Goal: Task Accomplishment & Management: Complete application form

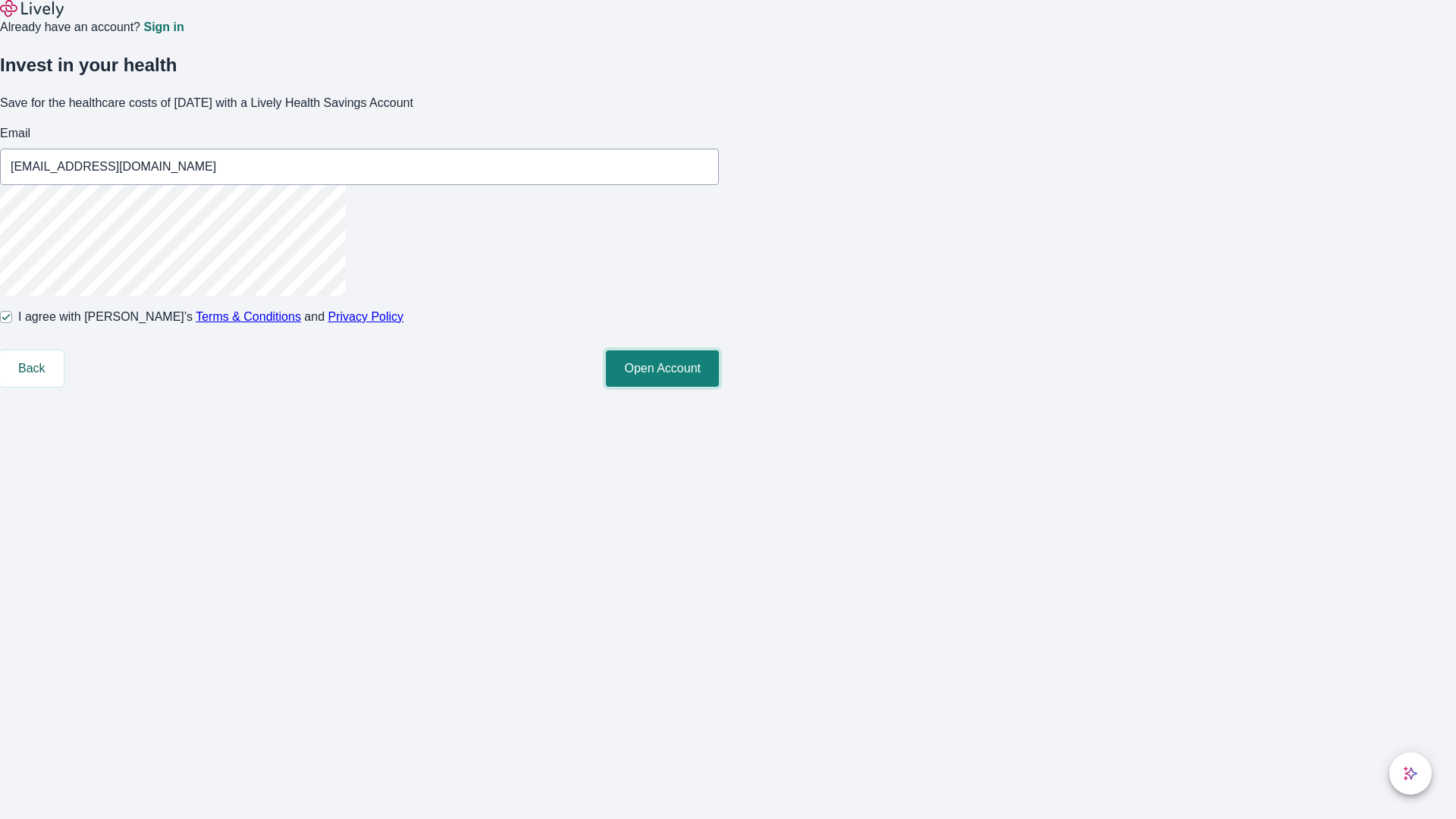
click at [719, 387] on button "Open Account" at bounding box center [662, 368] width 113 height 37
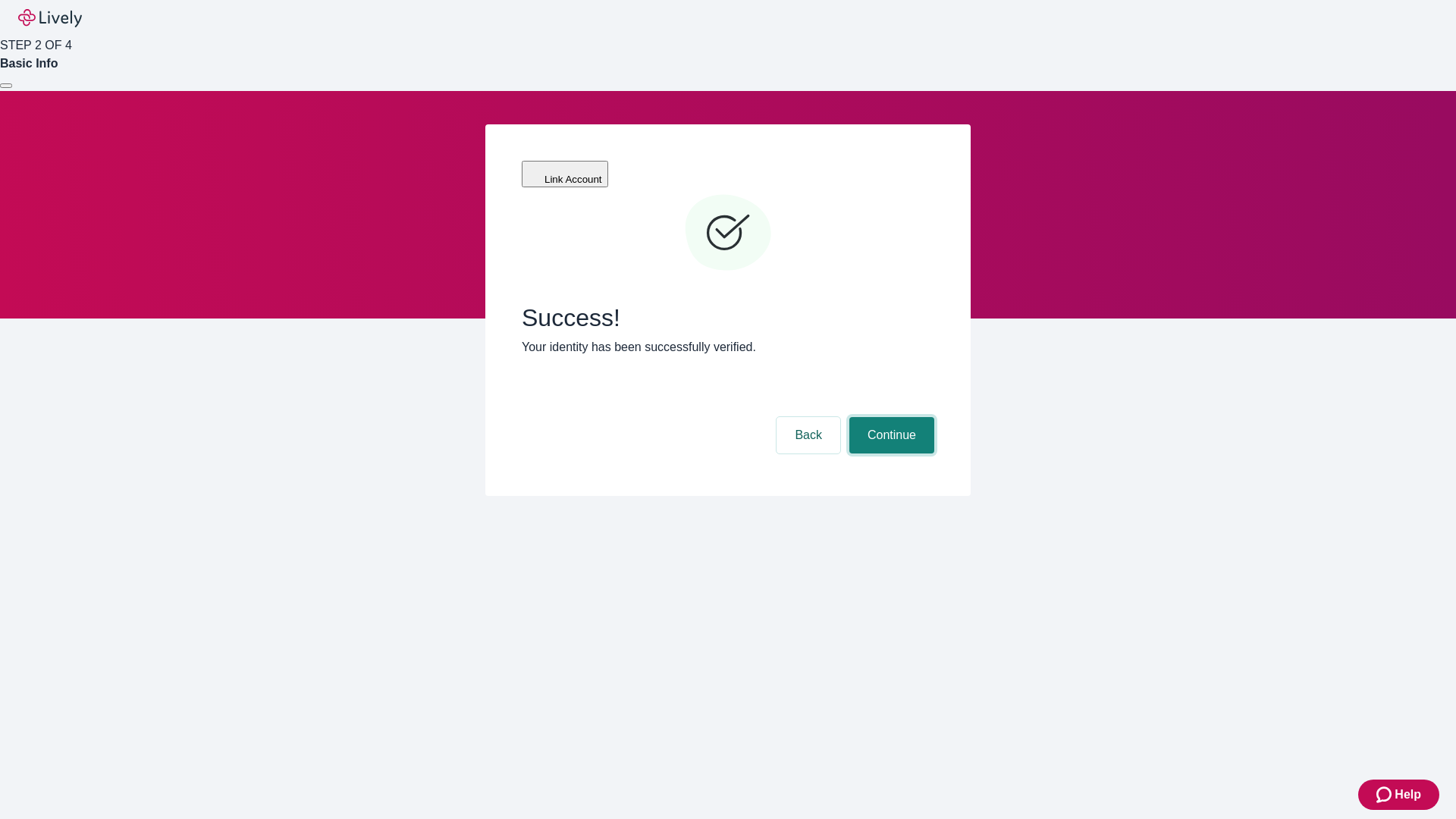
click at [890, 417] on button "Continue" at bounding box center [892, 435] width 85 height 37
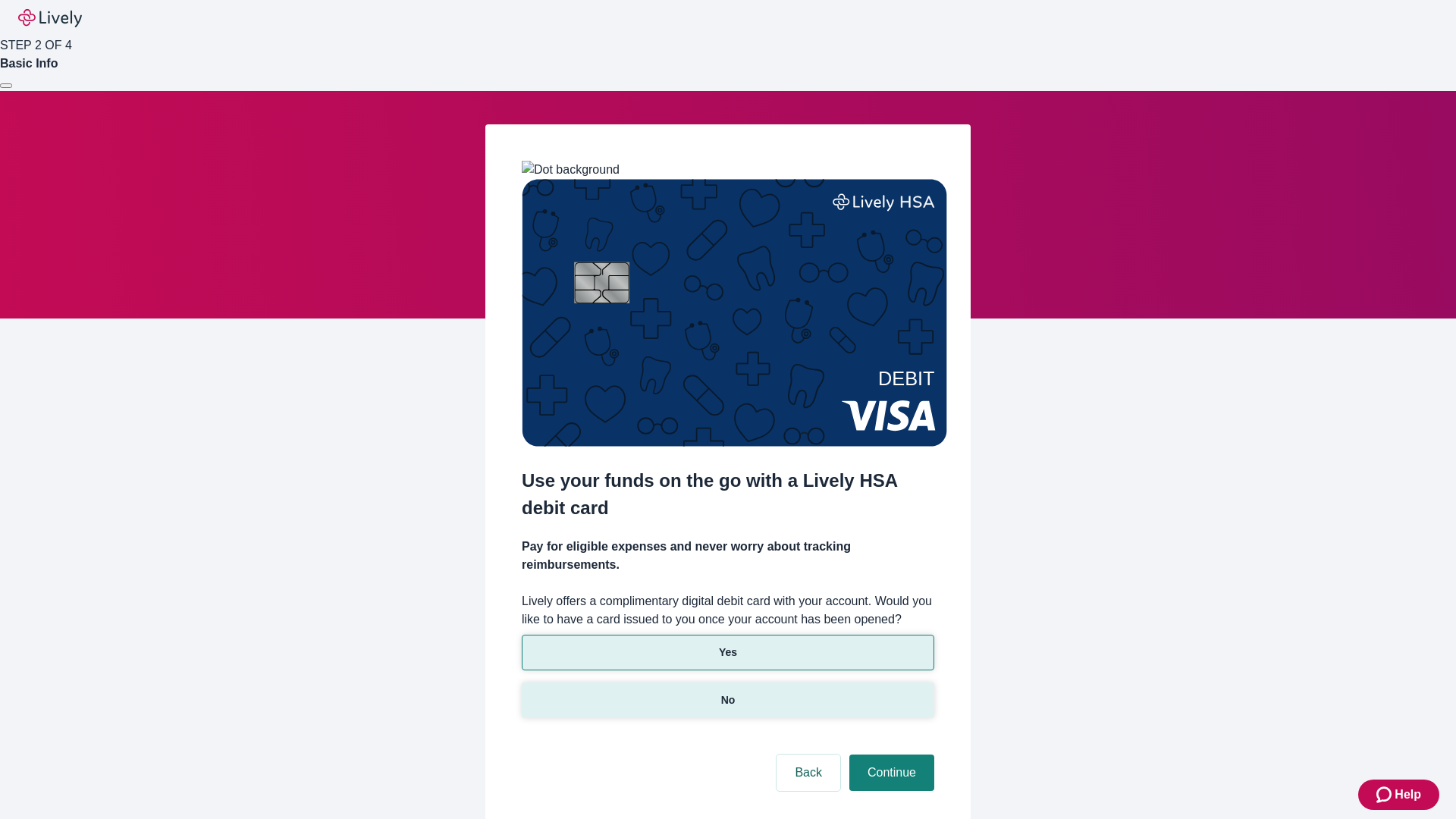
click at [727, 692] on p "No" at bounding box center [728, 700] width 14 height 16
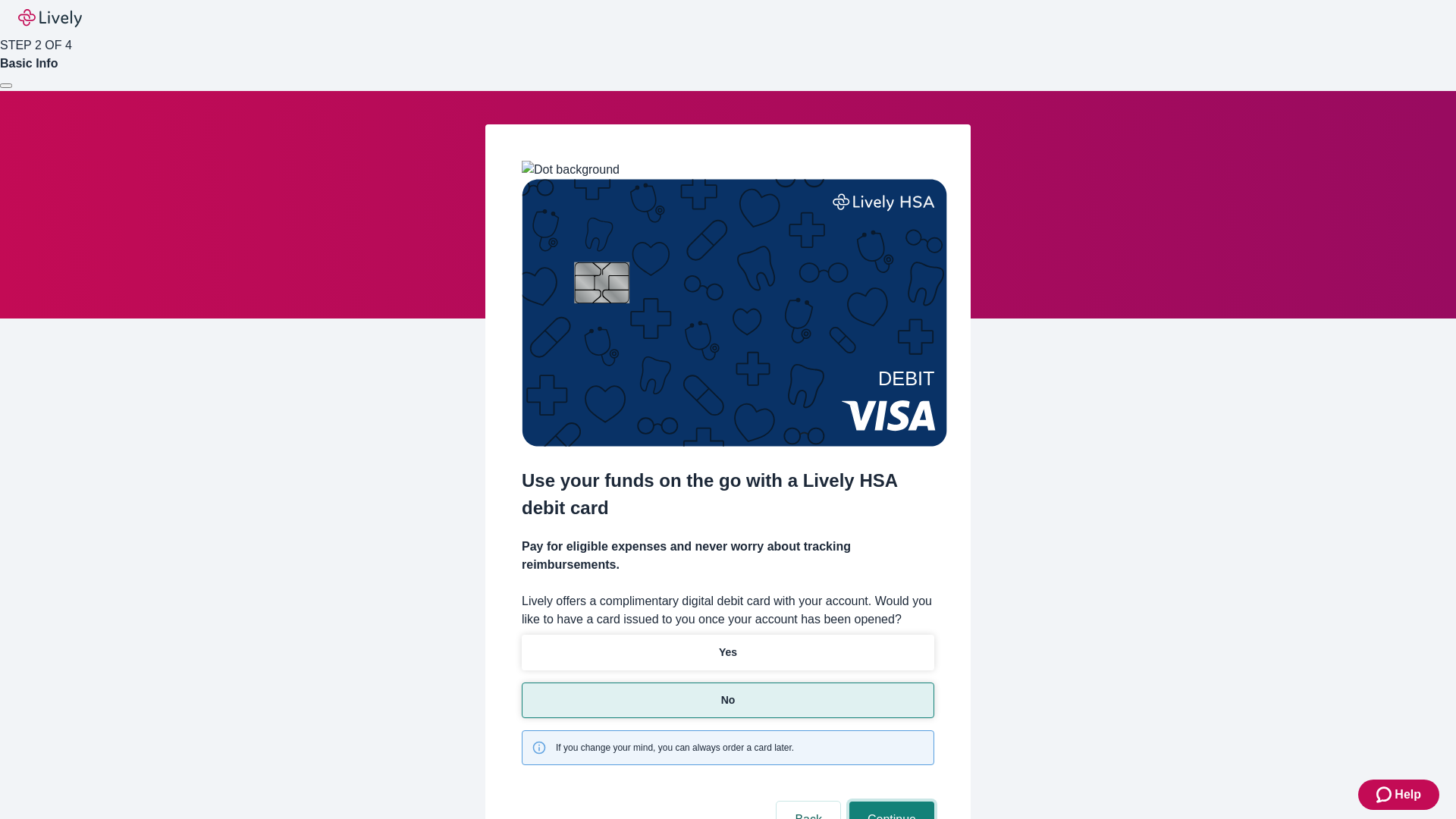
click at [890, 802] on button "Continue" at bounding box center [892, 820] width 85 height 37
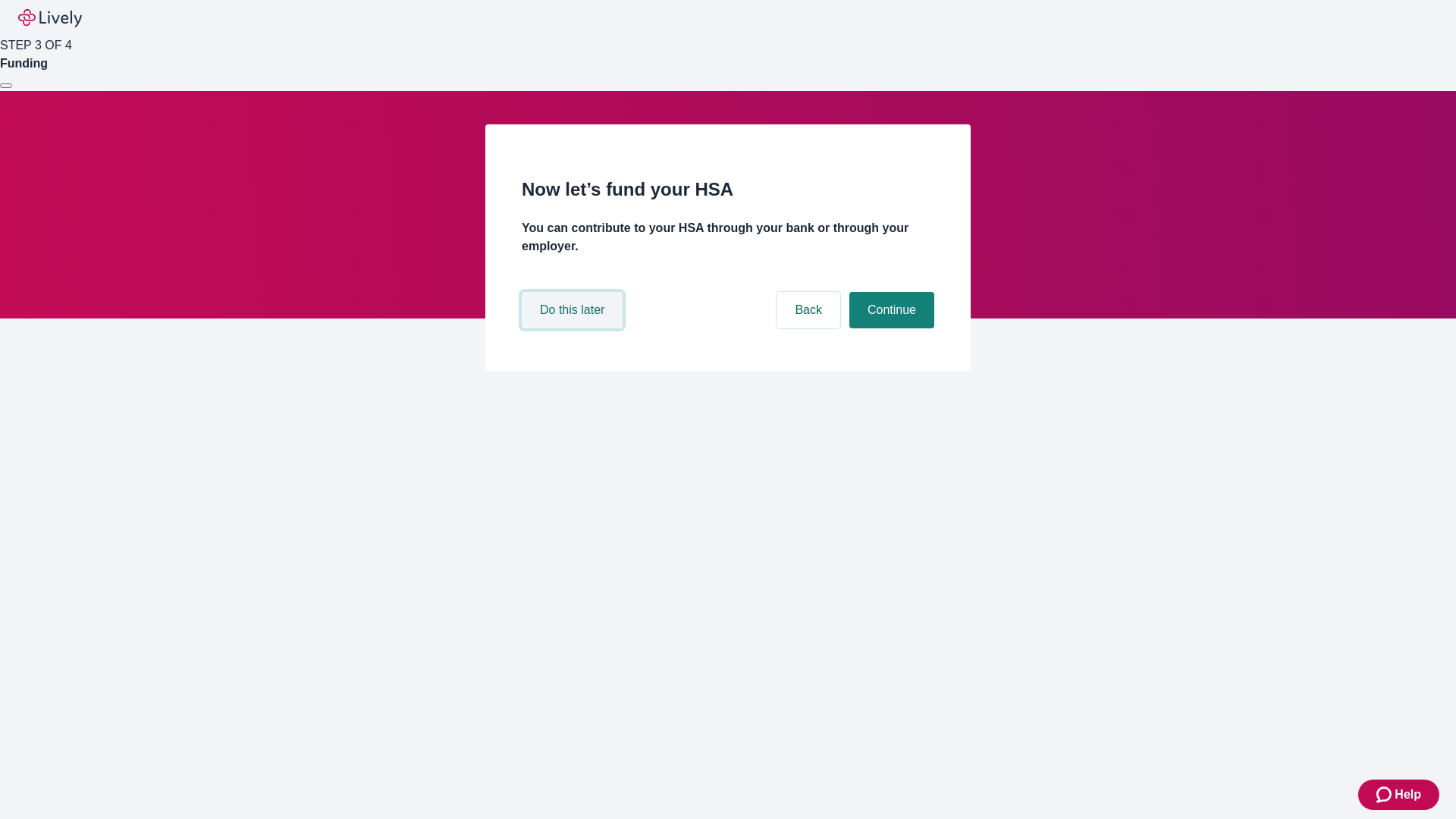
click at [574, 328] on button "Do this later" at bounding box center [571, 310] width 101 height 37
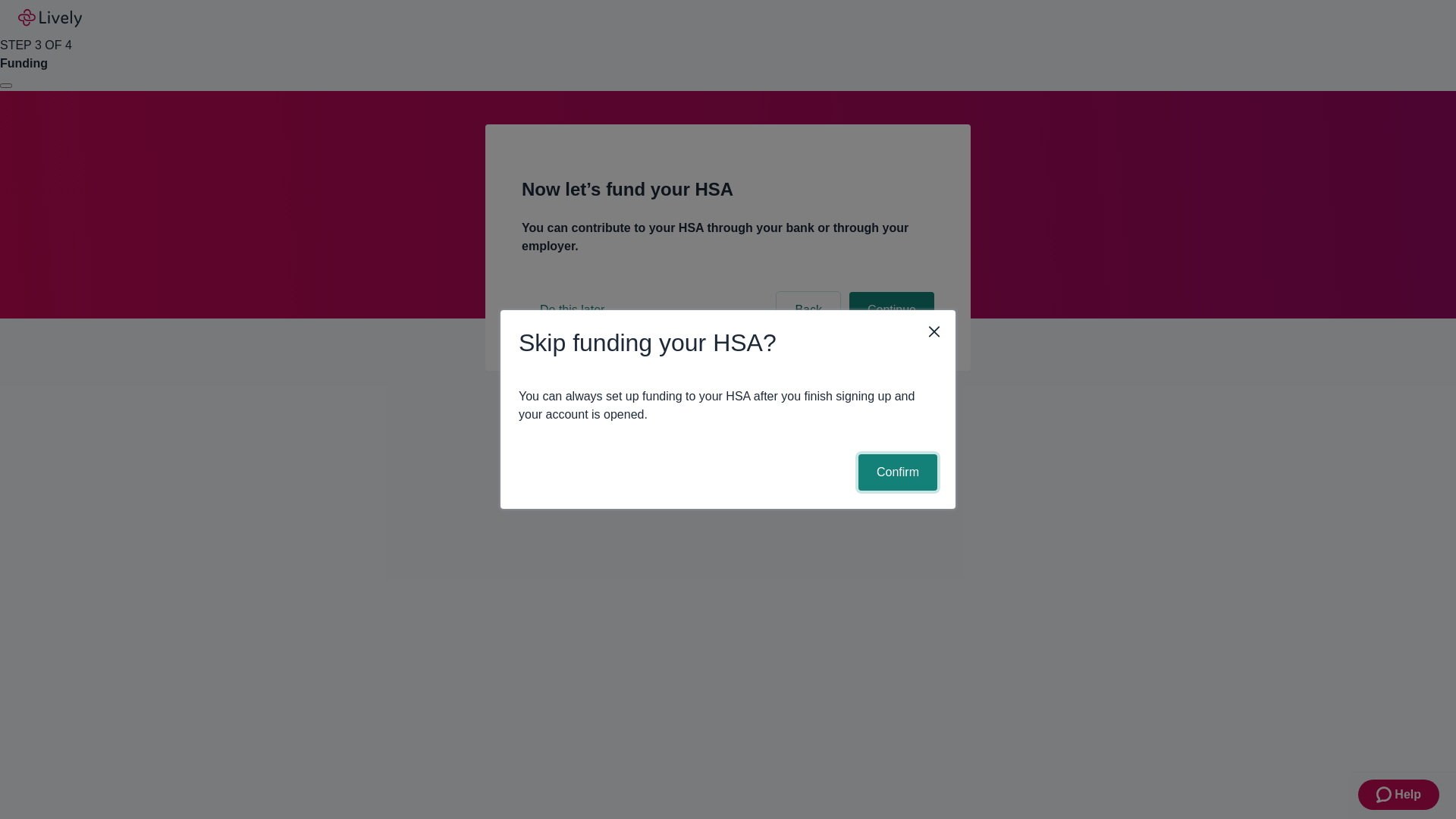
click at [896, 473] on button "Confirm" at bounding box center [898, 473] width 79 height 37
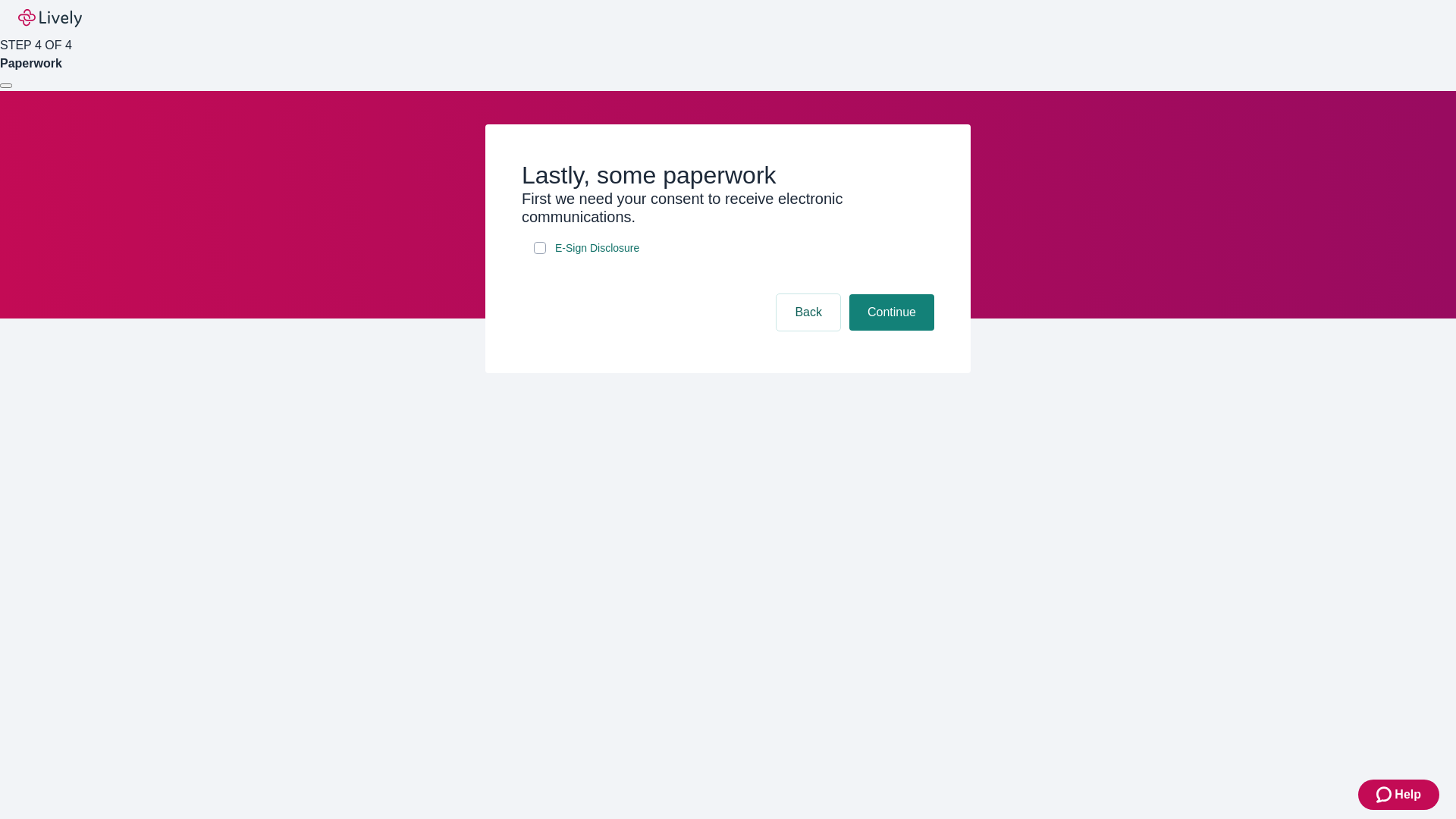
click at [541, 254] on input "E-Sign Disclosure" at bounding box center [540, 248] width 12 height 12
checkbox input "true"
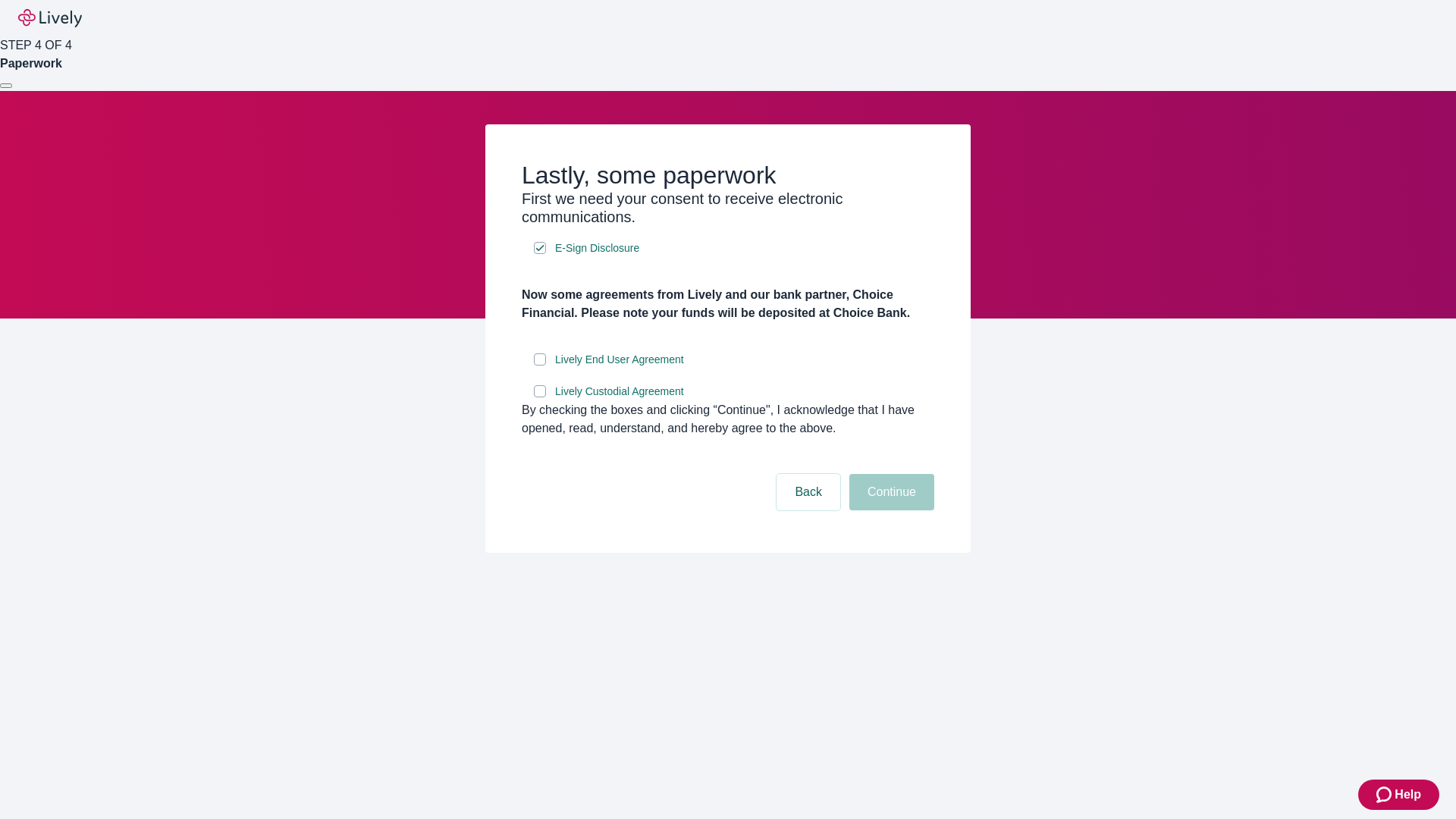
click at [541, 366] on input "Lively End User Agreement" at bounding box center [540, 359] width 12 height 12
checkbox input "true"
click at [541, 398] on input "Lively Custodial Agreement" at bounding box center [540, 391] width 12 height 12
checkbox input "true"
click at [890, 511] on button "Continue" at bounding box center [892, 492] width 85 height 37
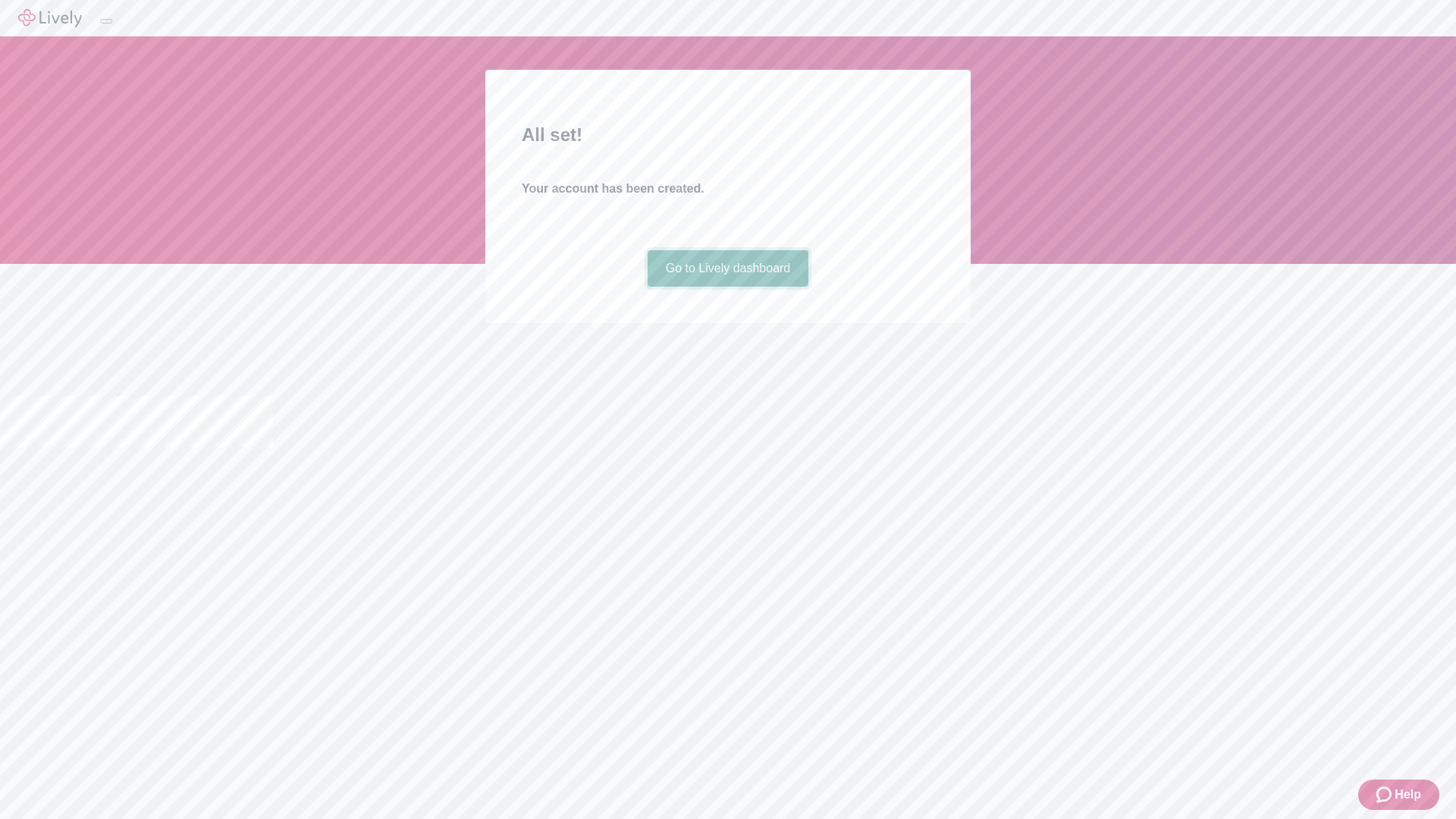
click at [727, 287] on link "Go to Lively dashboard" at bounding box center [729, 268] width 162 height 37
